Goal: Task Accomplishment & Management: Manage account settings

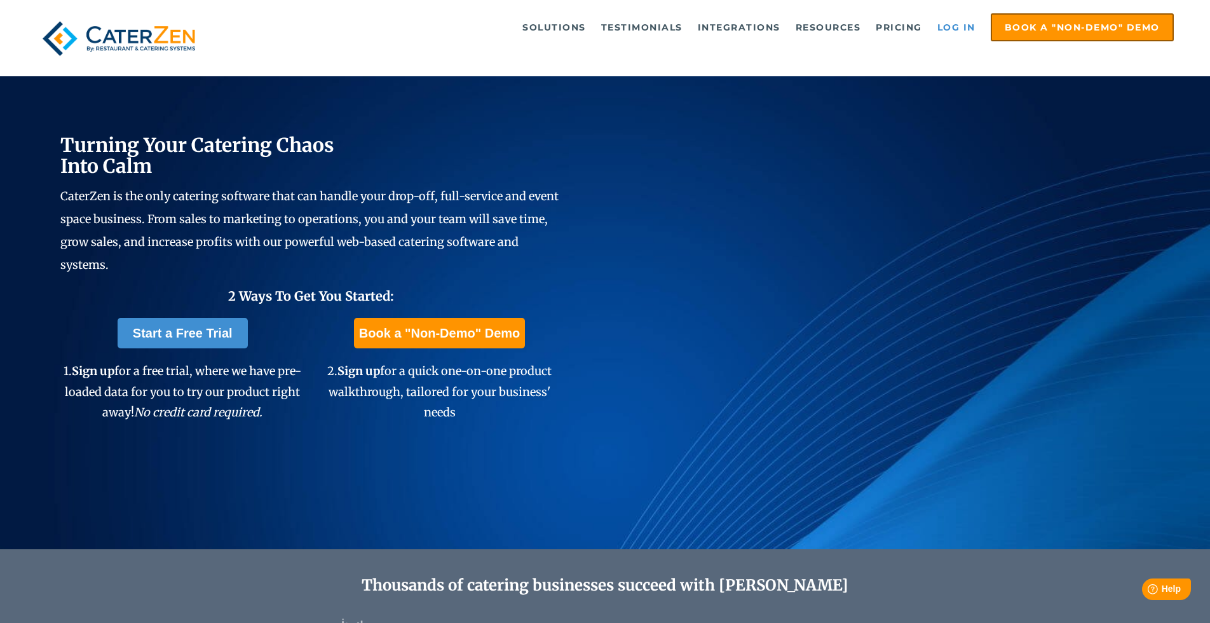
click at [955, 25] on link "Log in" at bounding box center [956, 27] width 51 height 25
click at [958, 23] on link "Log in" at bounding box center [956, 27] width 51 height 25
click at [945, 35] on link "Log in" at bounding box center [956, 27] width 51 height 25
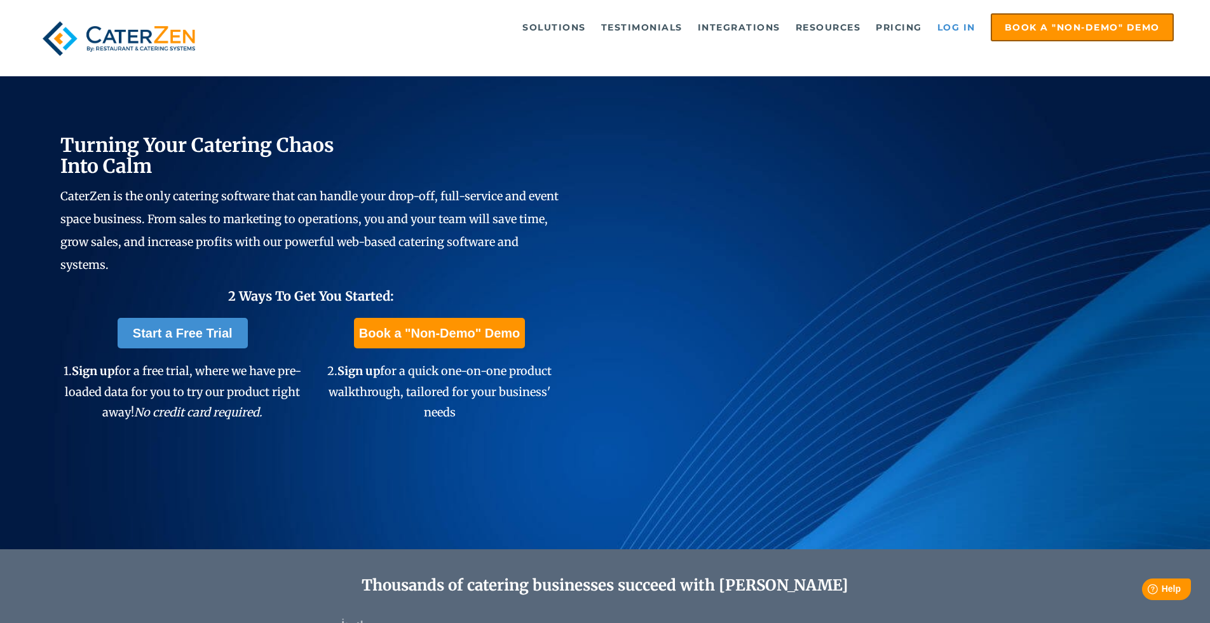
click at [945, 35] on link "Log in" at bounding box center [956, 27] width 51 height 25
